Goal: Use online tool/utility: Use online tool/utility

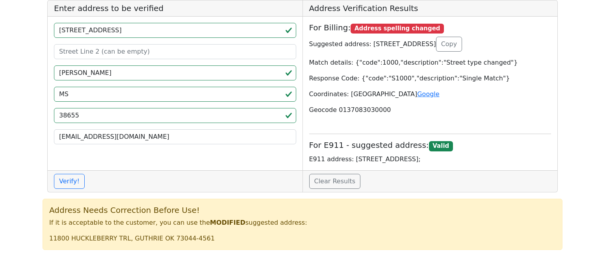
type input "[STREET_ADDRESS]"
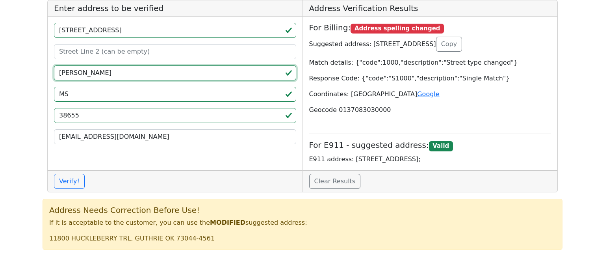
drag, startPoint x: 81, startPoint y: 73, endPoint x: 37, endPoint y: 74, distance: 44.9
click at [37, 74] on app-root "Enter address to be verified [STREET_ADDRESS][PERSON_NAME] [EMAIL_ADDRESS][DOMA…" at bounding box center [302, 128] width 605 height 256
paste input "[GEOGRAPHIC_DATA]"
type input "[GEOGRAPHIC_DATA]"
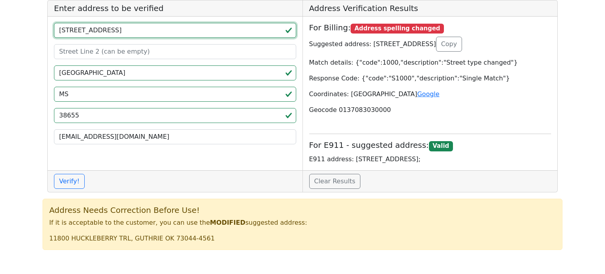
drag, startPoint x: 115, startPoint y: 31, endPoint x: 132, endPoint y: 34, distance: 17.5
click at [132, 34] on input "[STREET_ADDRESS]" at bounding box center [175, 30] width 242 height 15
type input "[STREET_ADDRESS]"
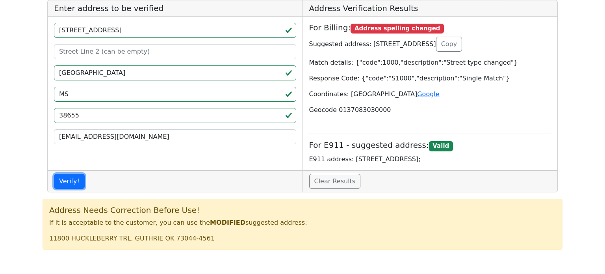
click at [54, 174] on button "Verify!" at bounding box center [69, 181] width 31 height 15
copy p "[STREET_ADDRESS]"
drag, startPoint x: 428, startPoint y: 45, endPoint x: 365, endPoint y: 41, distance: 63.1
click at [365, 41] on p "Suggested address: [STREET_ADDRESS] Copy" at bounding box center [430, 44] width 242 height 15
click at [443, 44] on p "Suggested address: [STREET_ADDRESS] Copy" at bounding box center [430, 44] width 242 height 15
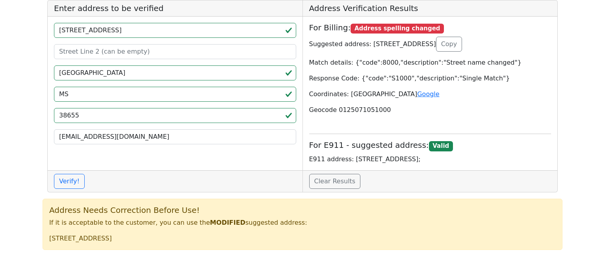
click at [443, 44] on p "Suggested address: [STREET_ADDRESS] Copy" at bounding box center [430, 44] width 242 height 15
copy p "[GEOGRAPHIC_DATA]"
click at [477, 45] on p "Suggested address: [STREET_ADDRESS] Copy" at bounding box center [430, 44] width 242 height 15
copy p "38655"
